Goal: Communication & Community: Share content

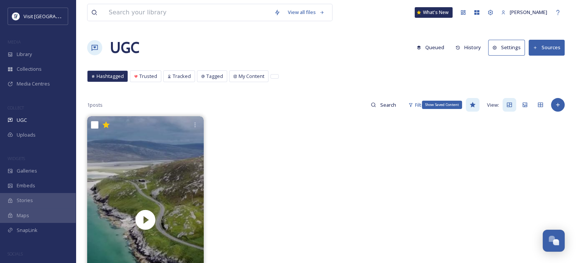
click at [473, 104] on icon at bounding box center [473, 104] width 6 height 5
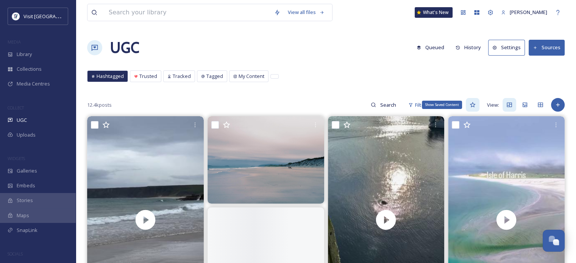
click at [473, 104] on icon at bounding box center [473, 105] width 6 height 6
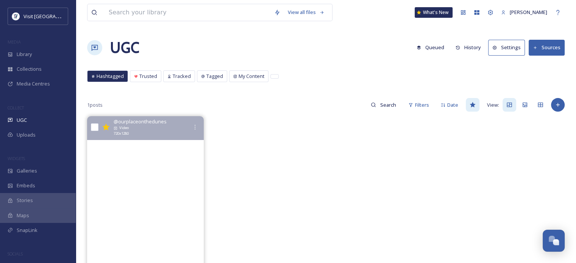
click at [148, 219] on video "Summer of 25 ~ Lewis & Harris. \a\a#outerhebrides #westernisles" at bounding box center [145, 220] width 117 height 208
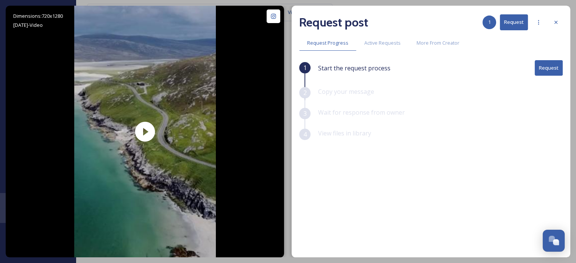
click at [544, 69] on button "Request" at bounding box center [549, 68] width 28 height 16
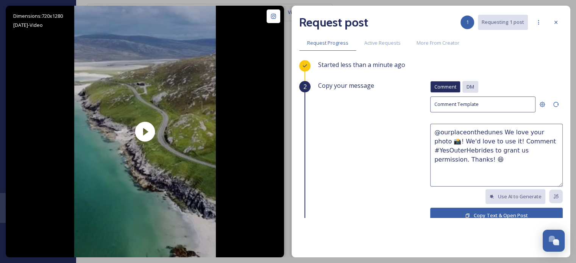
click at [462, 86] on div "DM" at bounding box center [470, 87] width 16 height 12
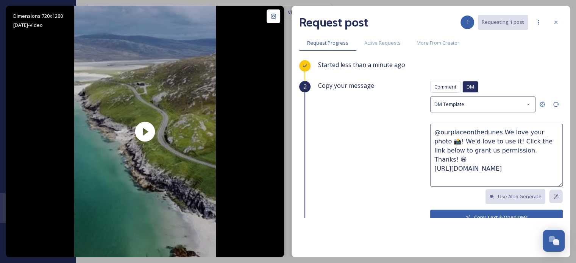
click at [491, 213] on button "Copy Text & Open DMs" at bounding box center [496, 218] width 133 height 16
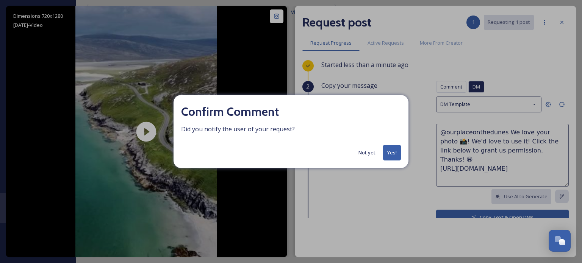
click at [392, 152] on button "Yes!" at bounding box center [392, 153] width 18 height 16
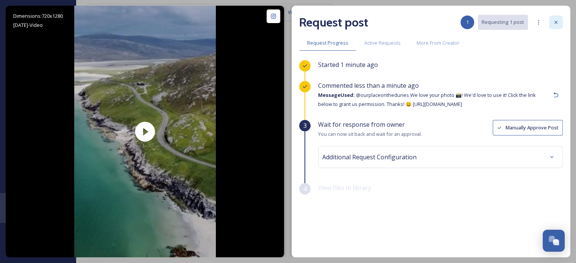
click at [554, 20] on icon at bounding box center [556, 22] width 6 height 6
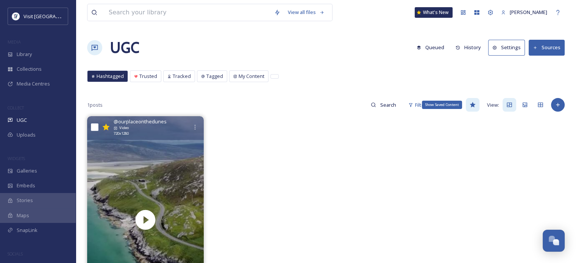
click at [476, 104] on div "Show Saved Content" at bounding box center [473, 105] width 14 height 14
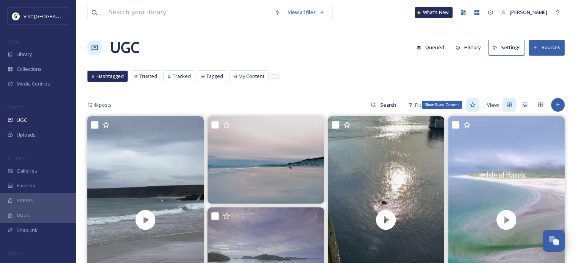
click at [476, 104] on div "Show Saved Content" at bounding box center [473, 105] width 14 height 14
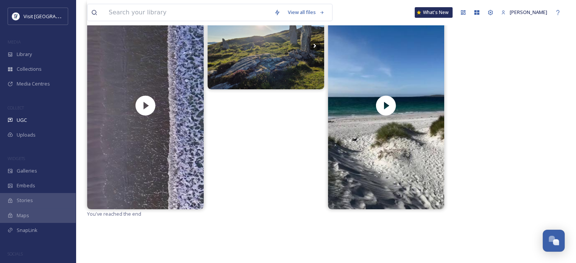
scroll to position [116, 0]
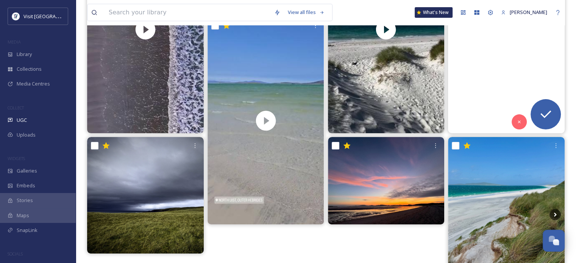
scroll to position [77, 0]
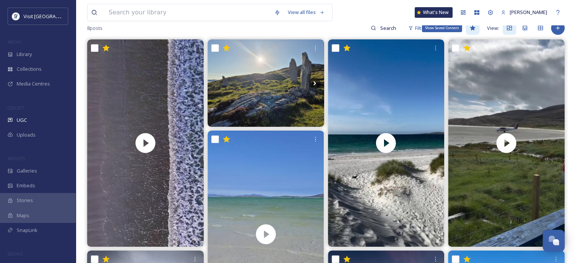
click at [474, 28] on icon at bounding box center [473, 28] width 6 height 6
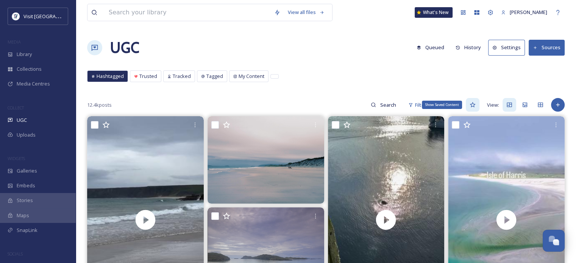
click at [471, 105] on icon at bounding box center [473, 104] width 6 height 5
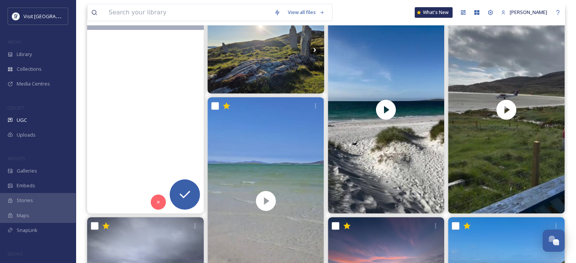
scroll to position [114, 0]
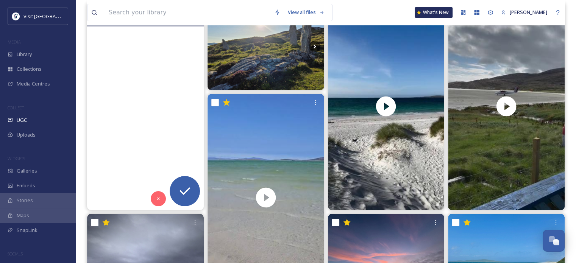
click at [147, 128] on video "Still on a high from last weekend. Scotland is just amazing 😍🏴󠁧󠁢󠁳󠁣󠁴󠁿\a\a#outerh…" at bounding box center [145, 107] width 117 height 208
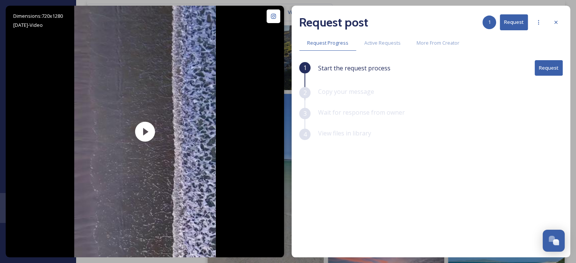
click at [556, 66] on button "Request" at bounding box center [549, 68] width 28 height 16
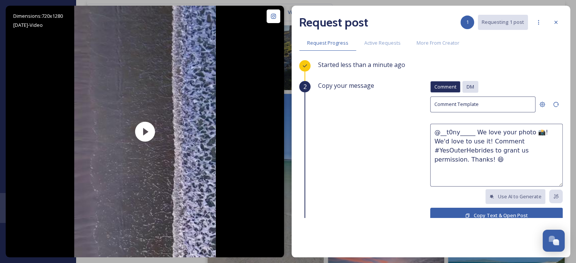
click at [468, 87] on span "DM" at bounding box center [471, 86] width 8 height 7
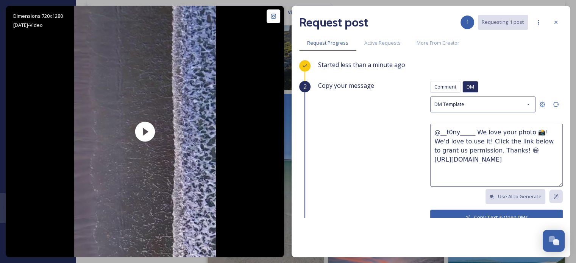
click at [490, 212] on button "Copy Text & Open DMs" at bounding box center [496, 218] width 133 height 16
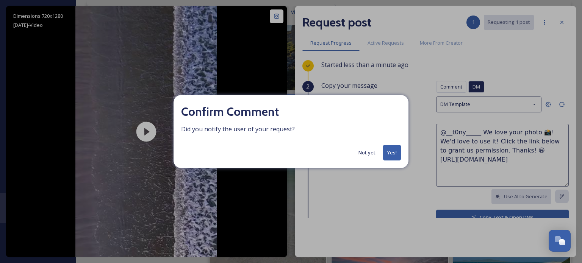
click at [392, 155] on button "Yes!" at bounding box center [392, 153] width 18 height 16
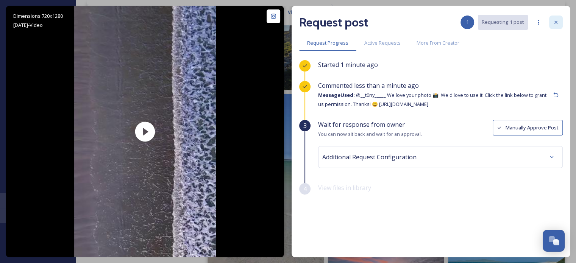
click at [555, 24] on icon at bounding box center [556, 22] width 6 height 6
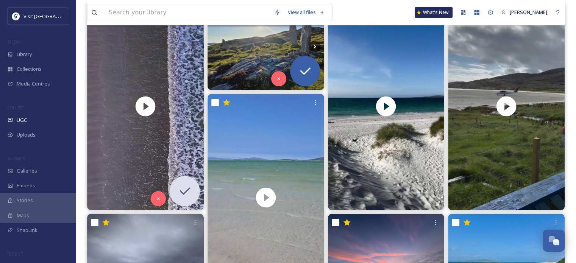
click at [270, 51] on img at bounding box center [266, 46] width 117 height 87
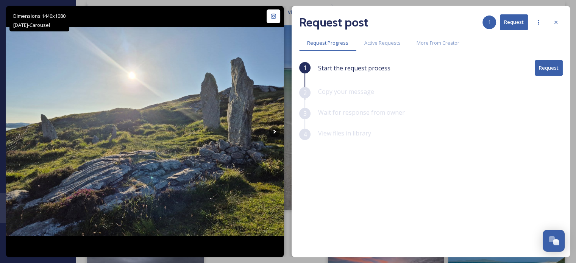
click at [543, 68] on button "Request" at bounding box center [549, 68] width 28 height 16
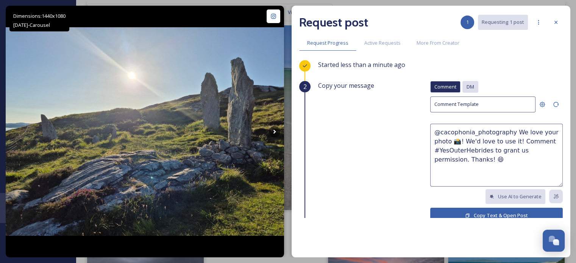
click at [467, 85] on span "DM" at bounding box center [471, 86] width 8 height 7
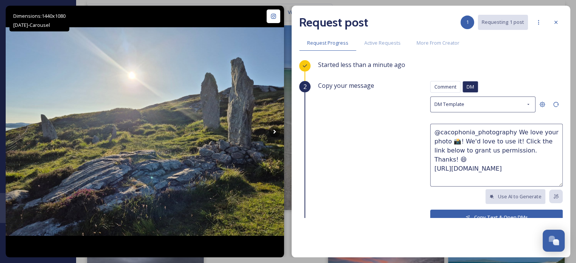
click at [476, 215] on button "Copy Text & Open DMs" at bounding box center [496, 218] width 133 height 16
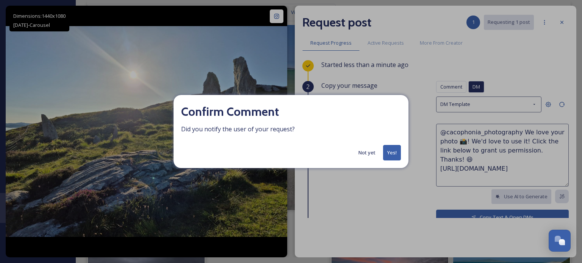
click at [395, 154] on button "Yes!" at bounding box center [392, 153] width 18 height 16
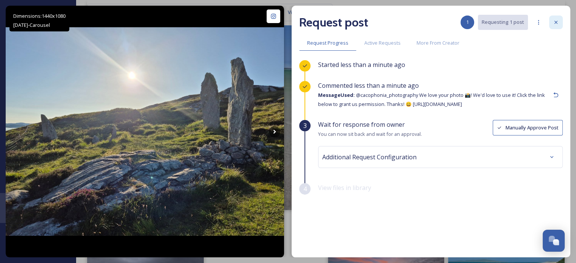
click at [556, 20] on icon at bounding box center [556, 22] width 6 height 6
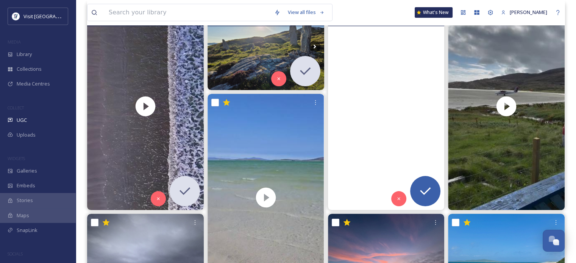
click at [390, 80] on video "It’s a close call - which island has the best beaches in the world? Spoiler: it…" at bounding box center [386, 107] width 117 height 208
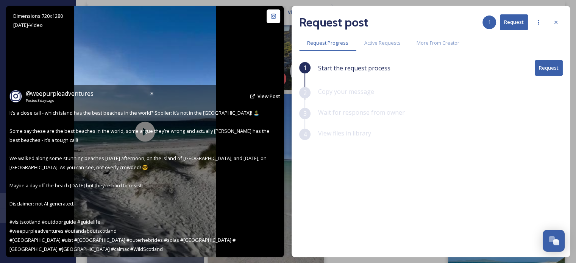
click at [145, 133] on span "It’s a close call - which island has the best beaches in the world? Spoiler: it…" at bounding box center [139, 180] width 261 height 143
click at [144, 131] on span "It’s a close call - which island has the best beaches in the world? Spoiler: it…" at bounding box center [139, 180] width 261 height 143
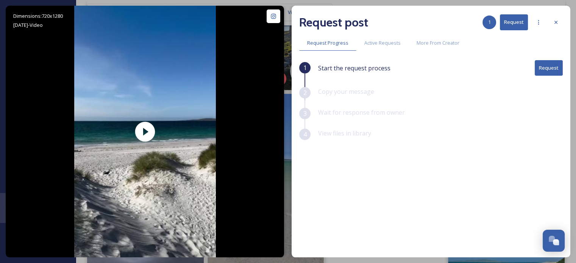
click at [545, 64] on button "Request" at bounding box center [549, 68] width 28 height 16
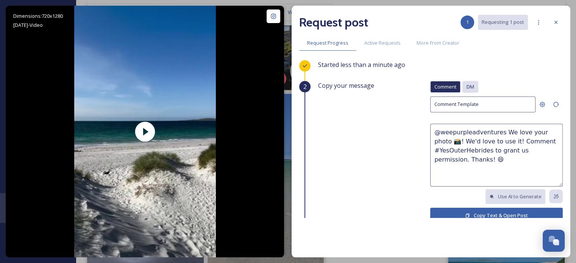
click at [467, 87] on span "DM" at bounding box center [471, 86] width 8 height 7
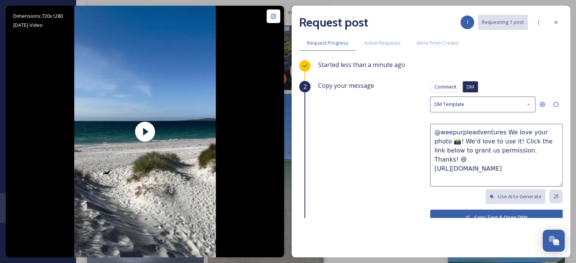
click at [463, 210] on button "Copy Text & Open DMs" at bounding box center [496, 218] width 133 height 16
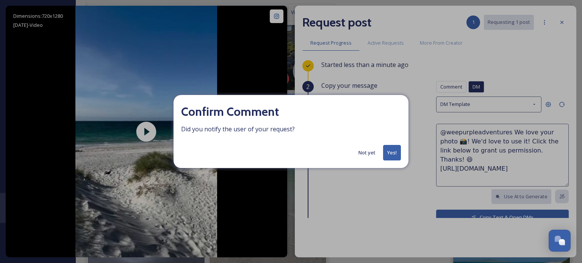
click at [393, 158] on button "Yes!" at bounding box center [392, 153] width 18 height 16
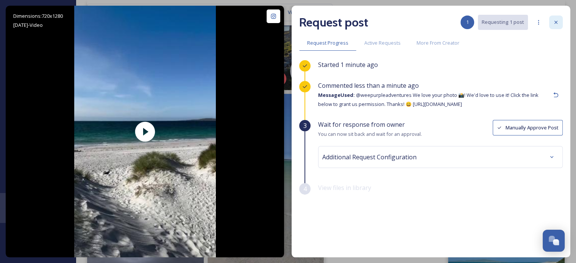
click at [556, 20] on icon at bounding box center [556, 22] width 6 height 6
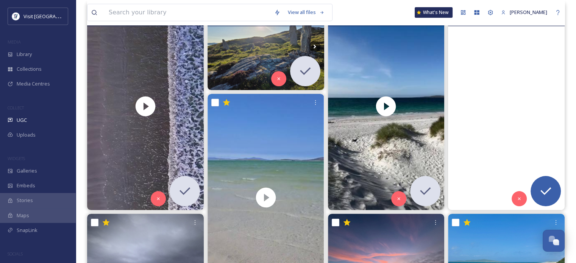
click at [495, 128] on video "#outerhebrides #barraairport" at bounding box center [506, 107] width 117 height 208
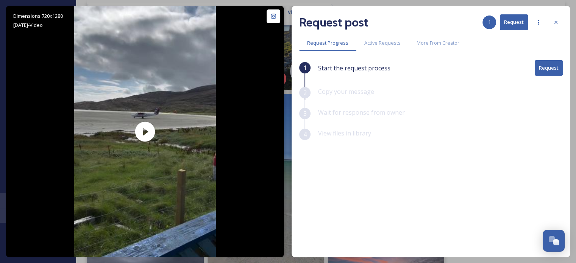
click at [553, 65] on button "Request" at bounding box center [549, 68] width 28 height 16
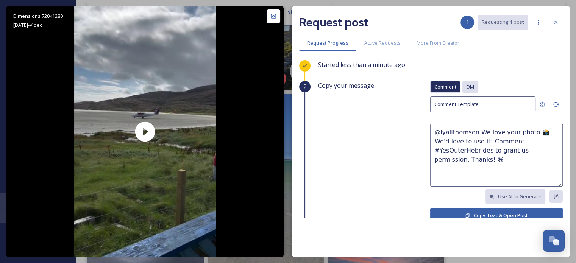
click at [467, 87] on span "DM" at bounding box center [471, 86] width 8 height 7
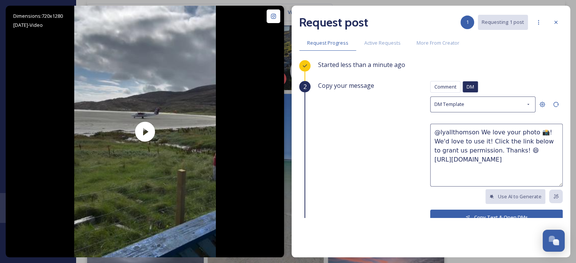
click at [442, 211] on button "Copy Text & Open DMs" at bounding box center [496, 218] width 133 height 16
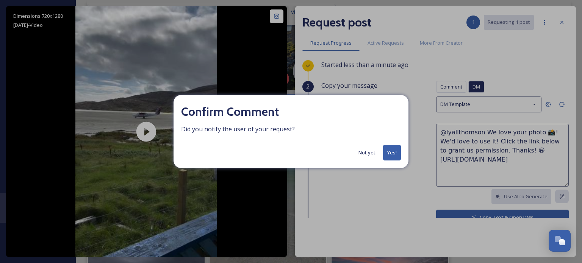
click at [389, 156] on button "Yes!" at bounding box center [392, 153] width 18 height 16
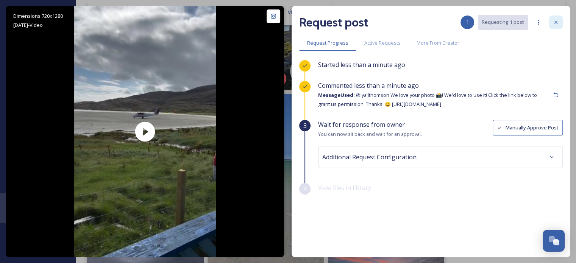
click at [557, 23] on icon at bounding box center [556, 22] width 6 height 6
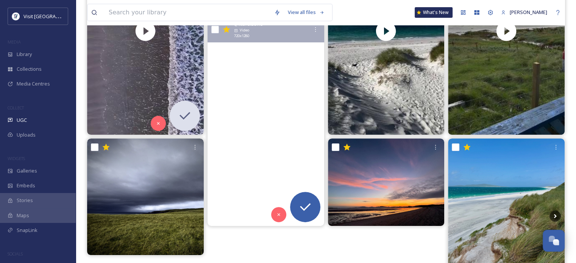
scroll to position [189, 0]
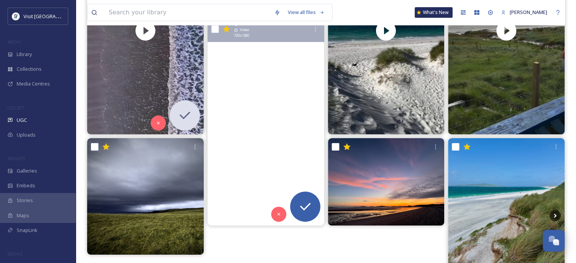
click at [254, 147] on video "Into the sea we go\a\a.\a#scotland #스코틀랜드 #visitscotland #uk #northuist #outerh…" at bounding box center [266, 122] width 117 height 208
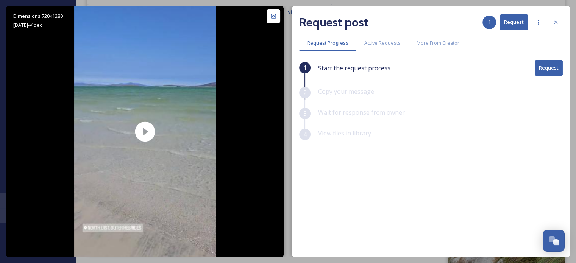
click at [549, 69] on button "Request" at bounding box center [549, 68] width 28 height 16
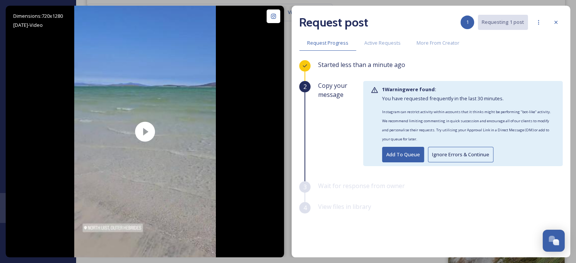
click at [446, 152] on button "Ignore Errors & Continue" at bounding box center [461, 155] width 66 height 16
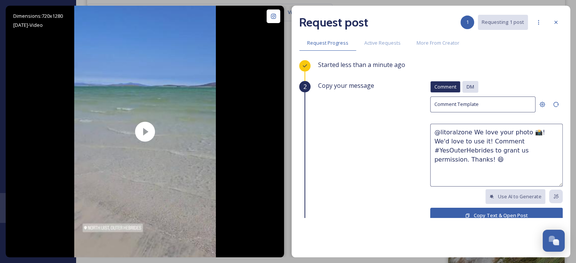
click at [468, 89] on span "DM" at bounding box center [471, 86] width 8 height 7
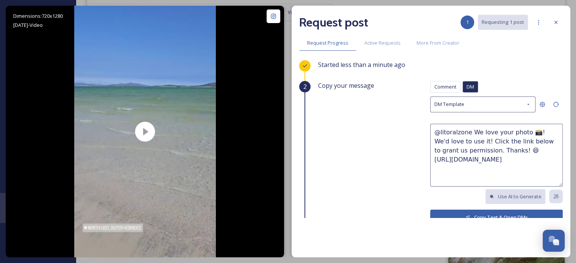
click at [465, 215] on icon at bounding box center [467, 217] width 5 height 5
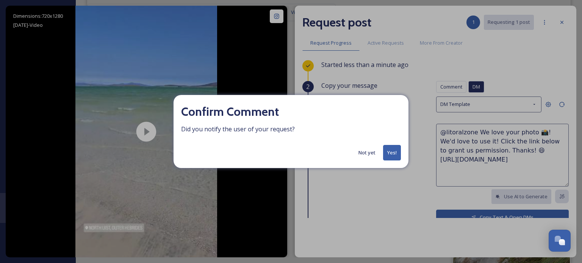
click at [397, 153] on button "Yes!" at bounding box center [392, 153] width 18 height 16
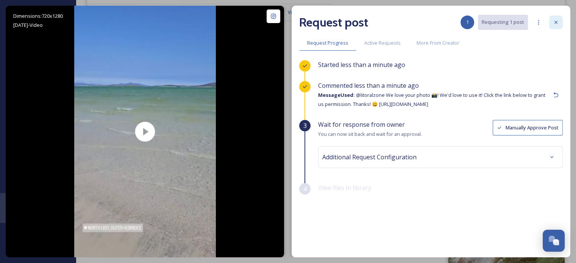
click at [558, 21] on icon at bounding box center [556, 22] width 6 height 6
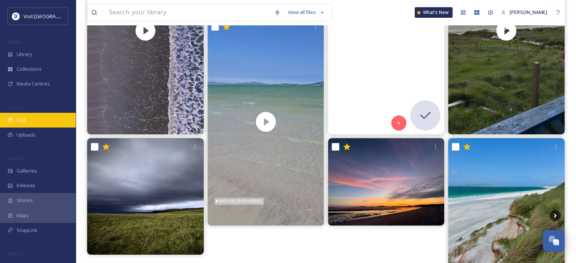
click at [27, 119] on div "UGC" at bounding box center [38, 120] width 76 height 15
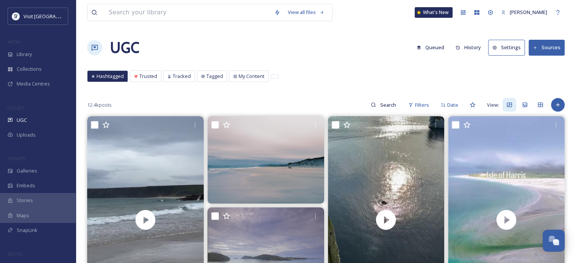
click at [27, 119] on div "UGC" at bounding box center [38, 120] width 76 height 15
click at [474, 103] on icon at bounding box center [473, 105] width 6 height 6
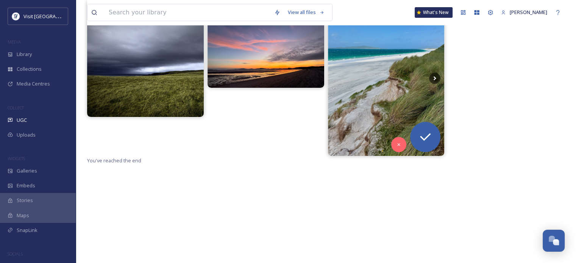
scroll to position [40, 0]
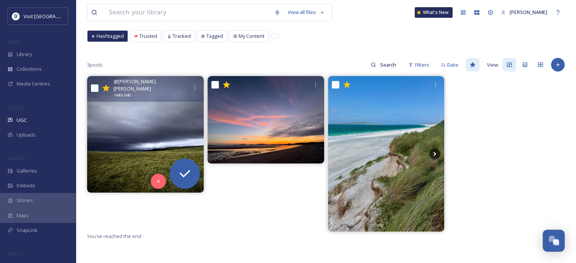
click at [159, 125] on img at bounding box center [145, 134] width 117 height 117
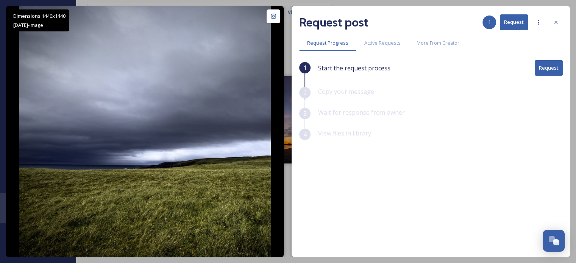
click at [554, 71] on button "Request" at bounding box center [549, 68] width 28 height 16
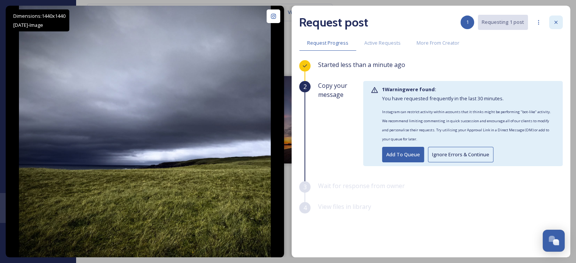
click at [557, 21] on icon at bounding box center [555, 22] width 3 height 3
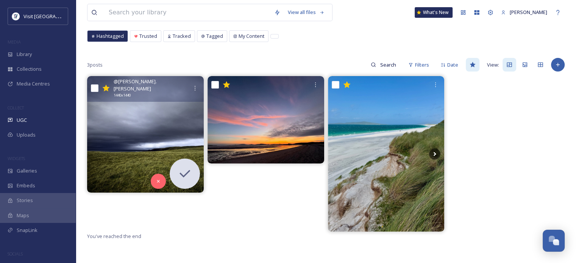
click at [149, 126] on img at bounding box center [145, 134] width 117 height 117
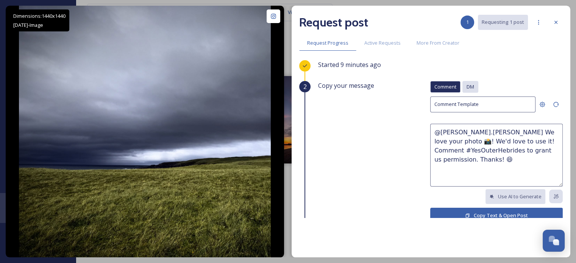
click at [467, 86] on span "DM" at bounding box center [471, 86] width 8 height 7
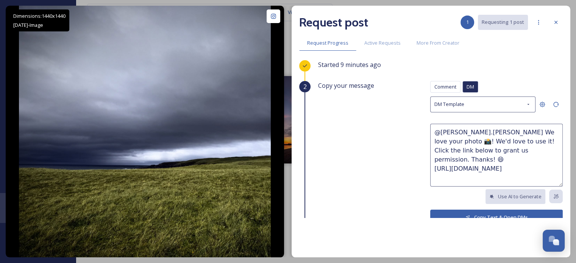
click at [476, 214] on button "Copy Text & Open DMs" at bounding box center [496, 218] width 133 height 16
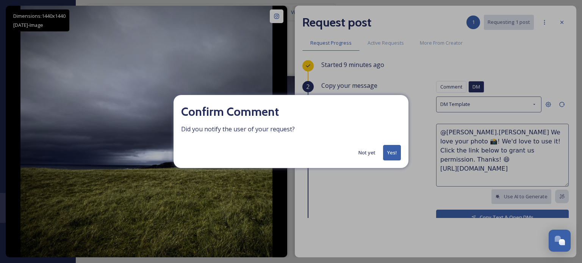
click at [393, 154] on button "Yes!" at bounding box center [392, 153] width 18 height 16
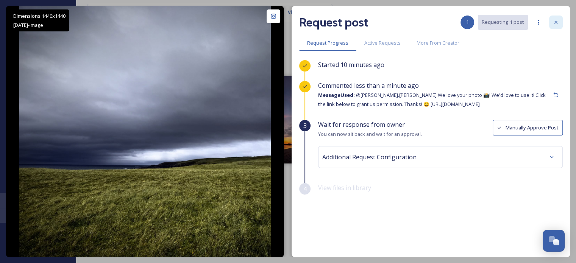
click at [555, 22] on icon at bounding box center [556, 22] width 6 height 6
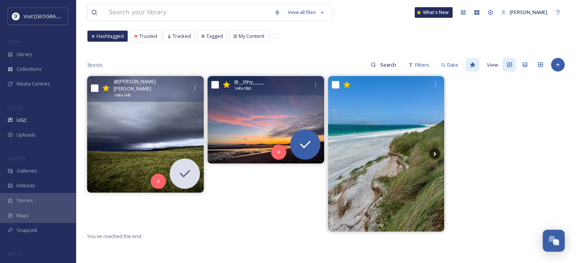
click at [255, 114] on img at bounding box center [266, 119] width 117 height 87
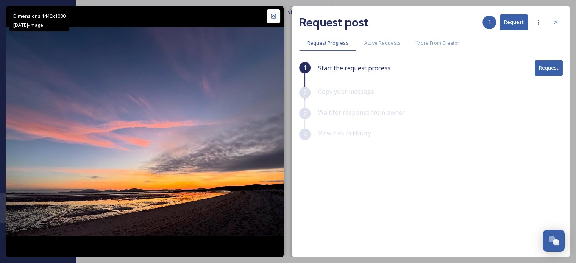
click at [548, 69] on button "Request" at bounding box center [549, 68] width 28 height 16
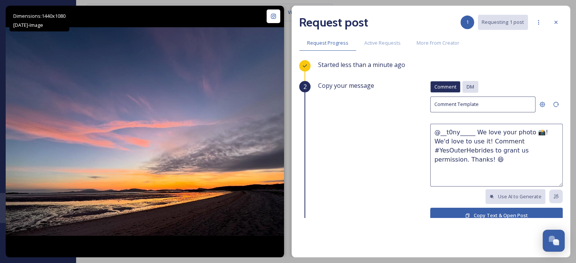
click at [471, 84] on div "DM" at bounding box center [470, 87] width 16 height 12
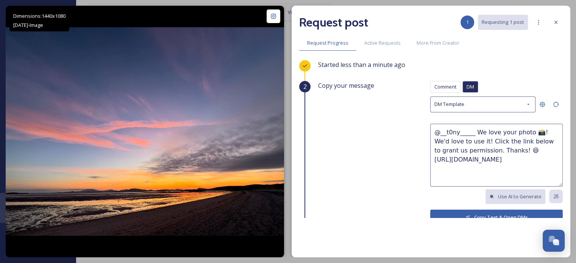
click at [482, 212] on button "Copy Text & Open DMs" at bounding box center [496, 218] width 133 height 16
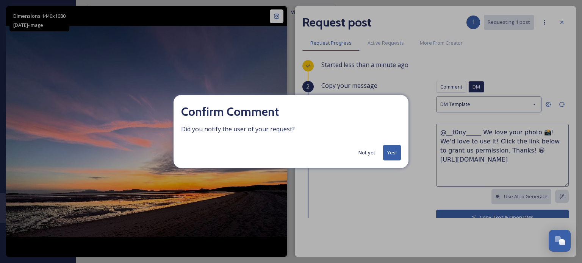
click at [391, 151] on button "Yes!" at bounding box center [392, 153] width 18 height 16
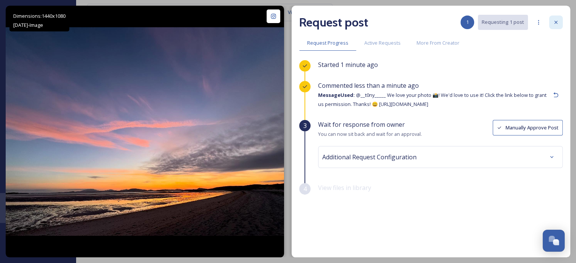
click at [553, 23] on icon at bounding box center [556, 22] width 6 height 6
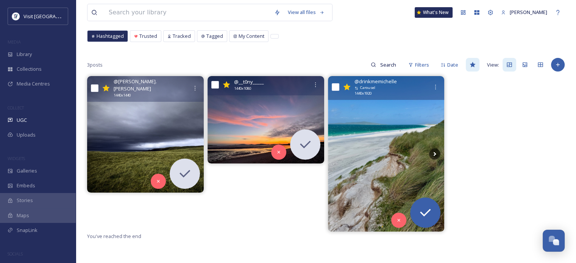
click at [377, 125] on img at bounding box center [386, 153] width 117 height 155
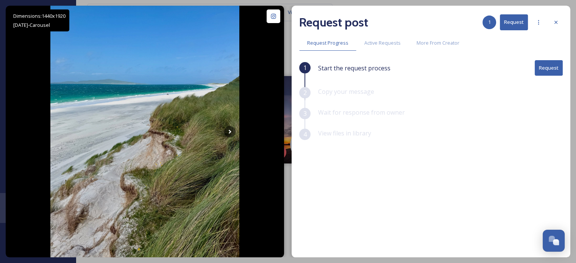
click at [547, 71] on button "Request" at bounding box center [549, 68] width 28 height 16
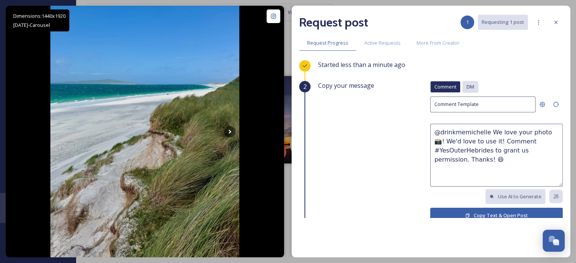
click at [467, 88] on span "DM" at bounding box center [471, 86] width 8 height 7
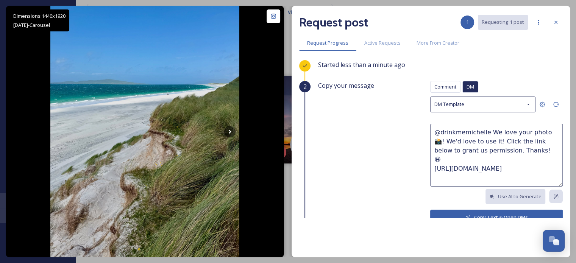
click at [474, 214] on button "Copy Text & Open DMs" at bounding box center [496, 218] width 133 height 16
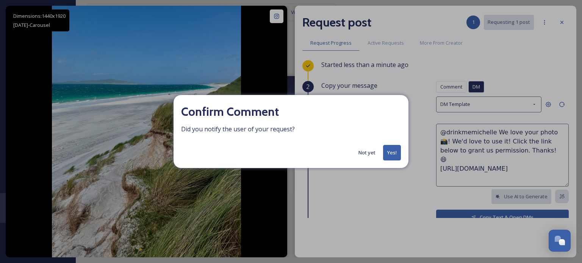
click at [390, 154] on button "Yes!" at bounding box center [392, 153] width 18 height 16
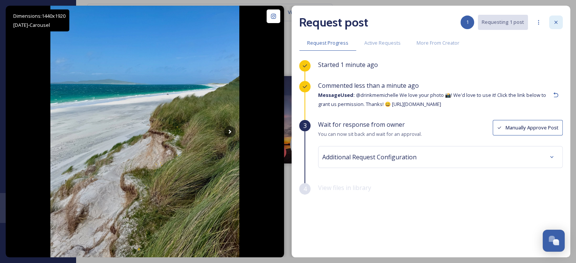
click at [556, 22] on icon at bounding box center [556, 22] width 6 height 6
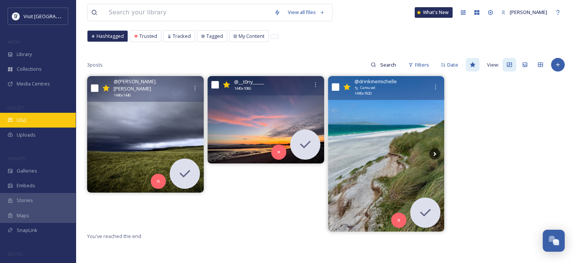
click at [17, 119] on span "UGC" at bounding box center [22, 120] width 10 height 7
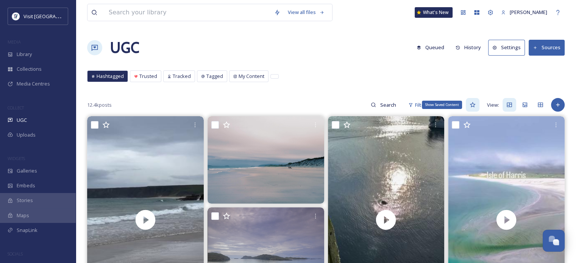
click at [471, 106] on icon at bounding box center [473, 105] width 6 height 6
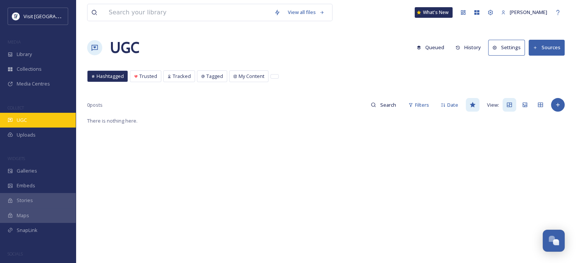
click at [24, 117] on span "UGC" at bounding box center [22, 120] width 10 height 7
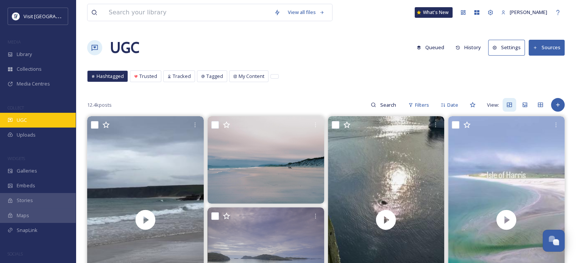
click at [24, 118] on span "UGC" at bounding box center [22, 120] width 10 height 7
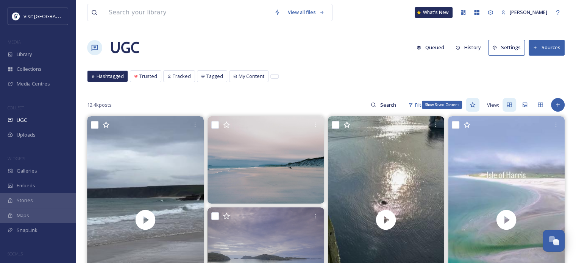
click at [471, 105] on icon at bounding box center [473, 104] width 6 height 5
